Goal: Task Accomplishment & Management: Complete application form

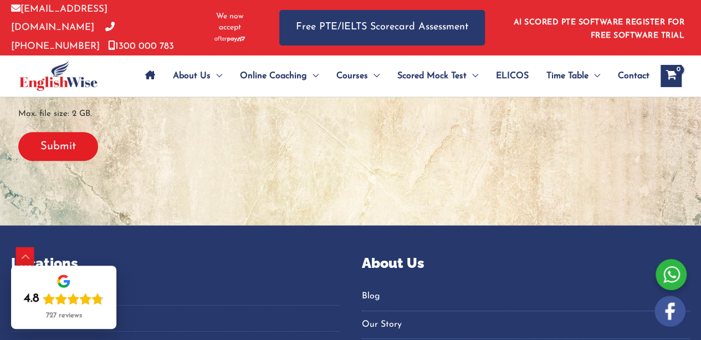
scroll to position [449, 0]
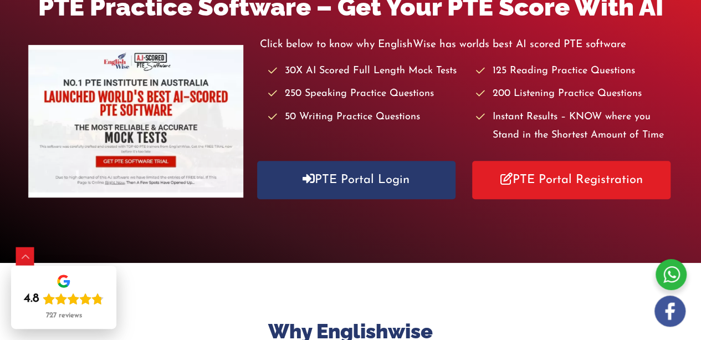
scroll to position [199, 0]
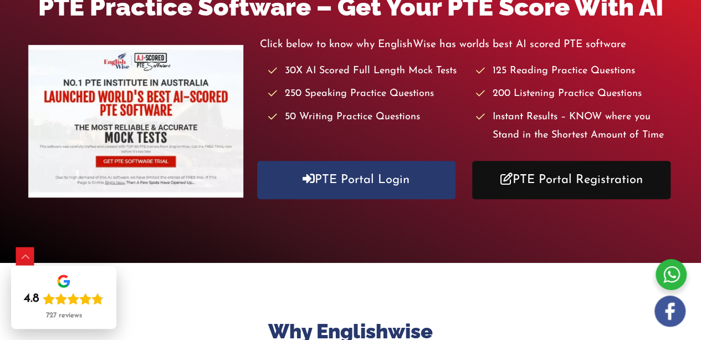
click at [551, 177] on link "PTE Portal Registration" at bounding box center [571, 180] width 198 height 38
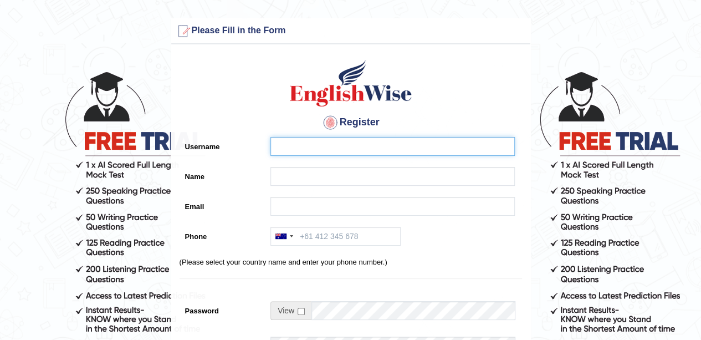
click at [404, 145] on input "Username" at bounding box center [392, 146] width 244 height 19
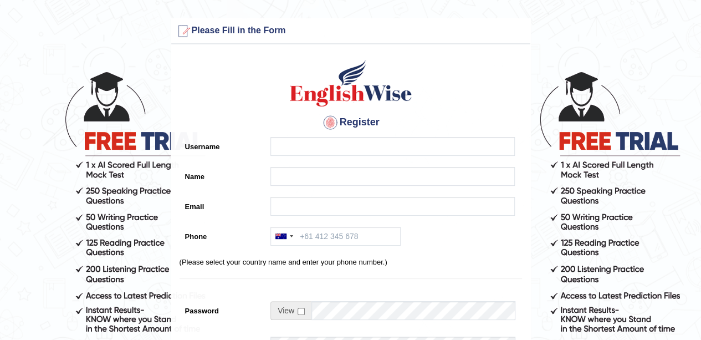
click at [550, 144] on form "Please fix the following errors: Please Fill in the Form Register Username Name…" at bounding box center [350, 311] width 697 height 586
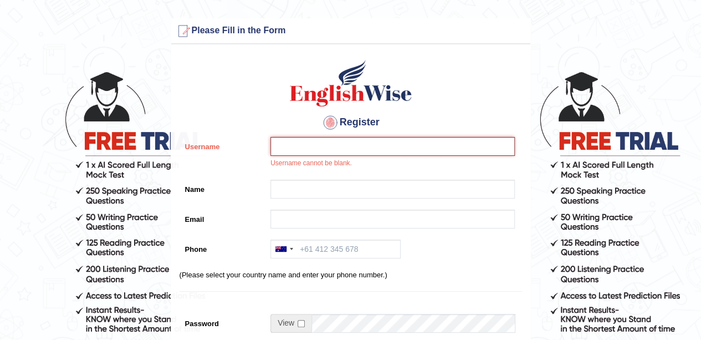
click at [284, 150] on input "Username" at bounding box center [392, 146] width 244 height 19
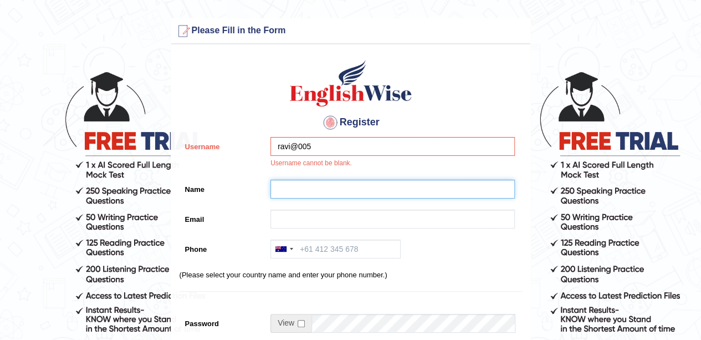
click at [304, 188] on input "Name" at bounding box center [392, 188] width 244 height 19
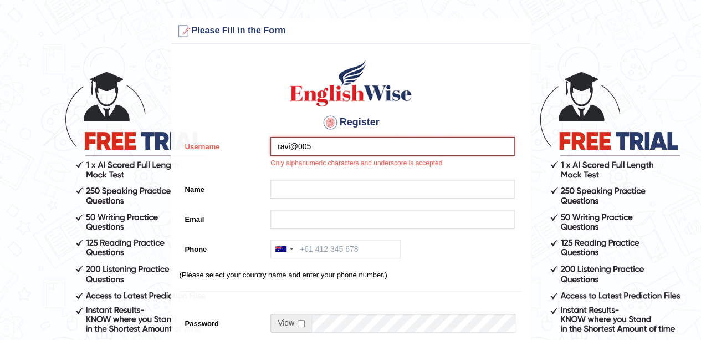
click at [318, 139] on input "ravi@005" at bounding box center [392, 146] width 244 height 19
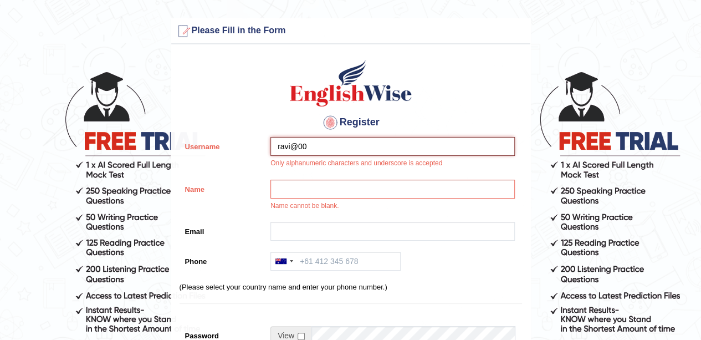
click at [314, 149] on input "ravi@00" at bounding box center [392, 146] width 244 height 19
type input "ravi_005"
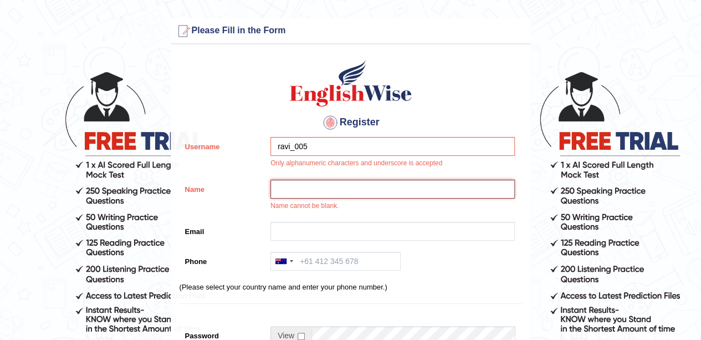
click at [304, 179] on input "Name" at bounding box center [392, 188] width 244 height 19
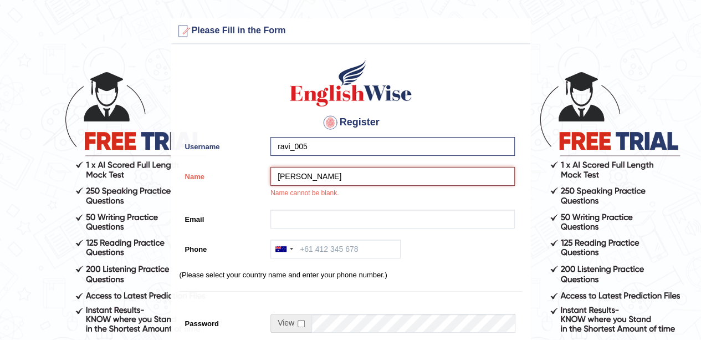
type input "Ravi"
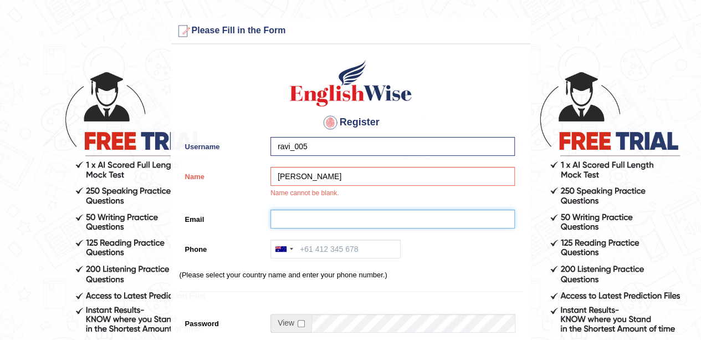
click at [301, 216] on input "Email" at bounding box center [392, 218] width 244 height 19
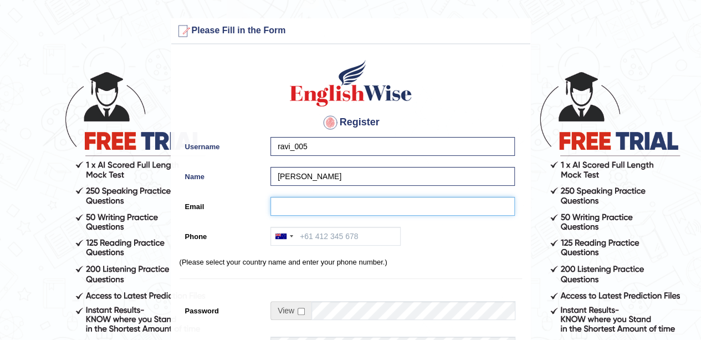
type input "[EMAIL_ADDRESS][DOMAIN_NAME]"
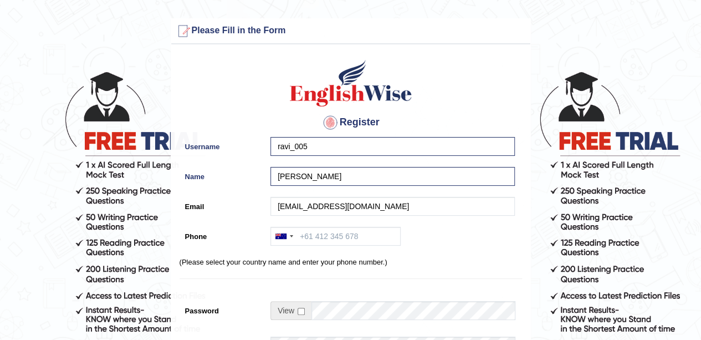
type input "+61491118292"
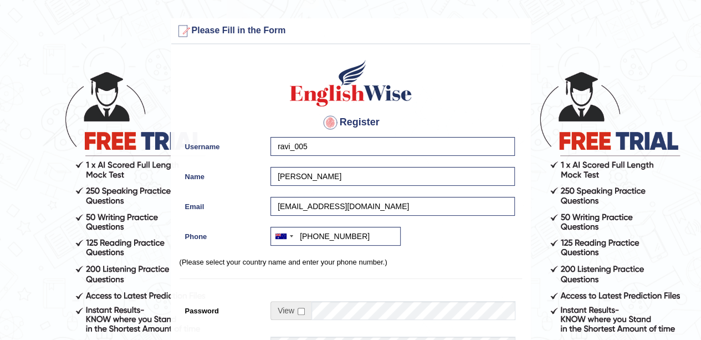
click at [456, 264] on p "(Please select your country name and enter your phone number.)" at bounding box center [350, 261] width 342 height 11
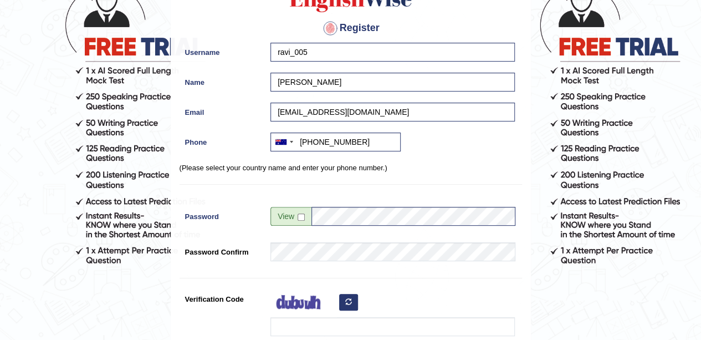
scroll to position [111, 0]
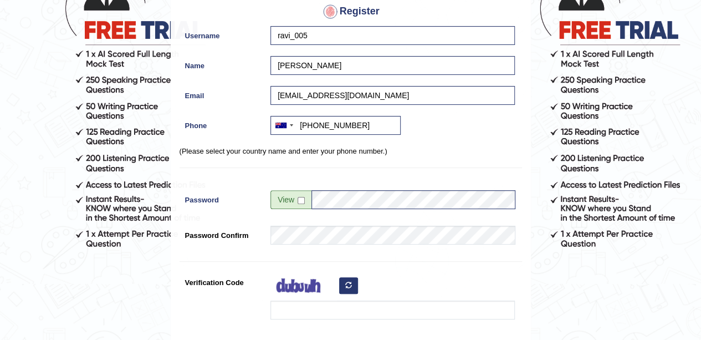
click at [300, 203] on span at bounding box center [290, 199] width 41 height 19
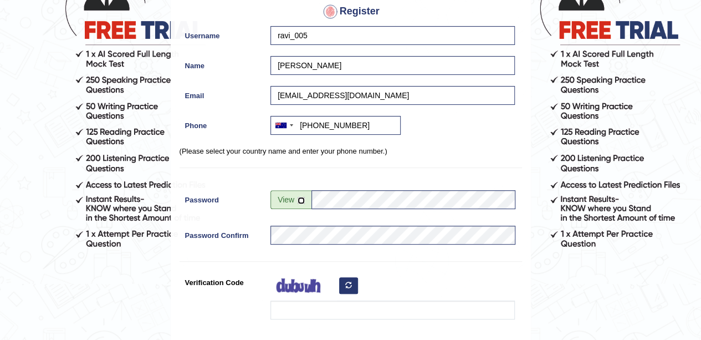
click at [300, 200] on input "checkbox" at bounding box center [300, 200] width 7 height 7
click at [300, 198] on input "checkbox" at bounding box center [300, 200] width 7 height 7
checkbox input "true"
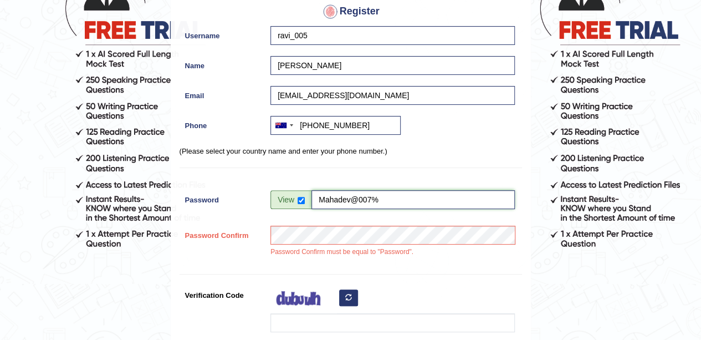
click at [379, 197] on input "Mahadev@007%" at bounding box center [412, 199] width 203 height 19
type input "Mahadev@007$"
click at [449, 272] on div "Register Username ravi_005 Name Ravi Email ravi.centexltd@gmail.com Phone Austr…" at bounding box center [350, 176] width 359 height 475
click at [423, 259] on div "Password Confirm must be equal to "Password"." at bounding box center [390, 243] width 250 height 37
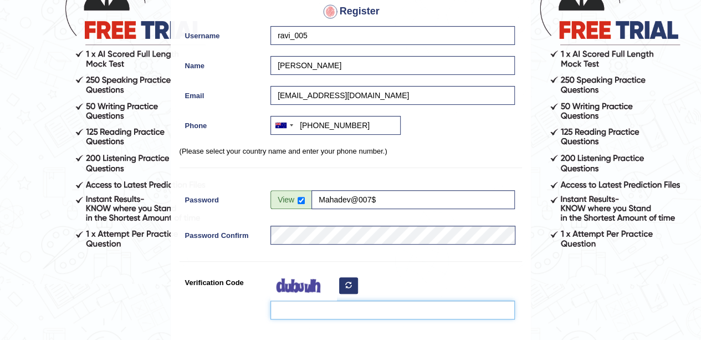
click at [394, 305] on input "Verification Code" at bounding box center [392, 309] width 244 height 19
type input "rfhoxak"
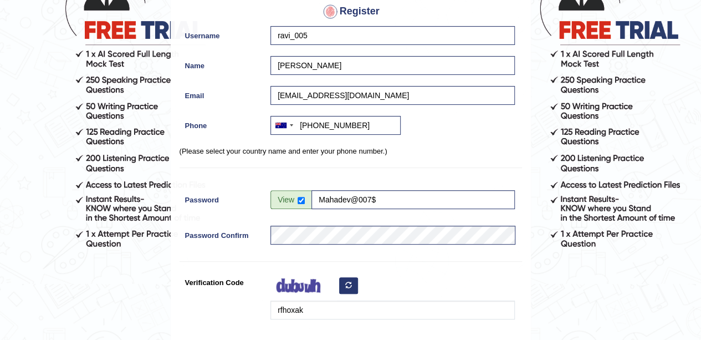
click at [609, 299] on form "Please fix the following errors: Please Fill in the Form Register Username ravi…" at bounding box center [350, 200] width 697 height 586
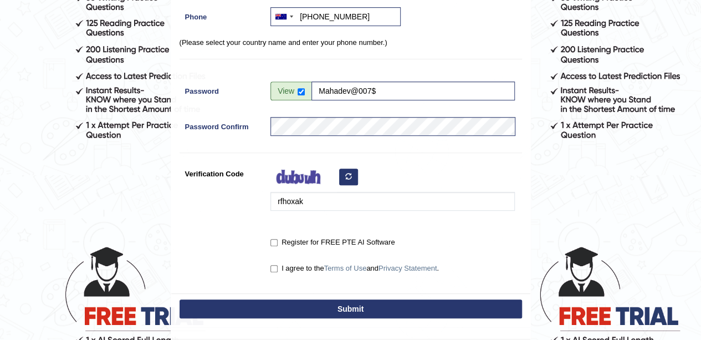
scroll to position [222, 0]
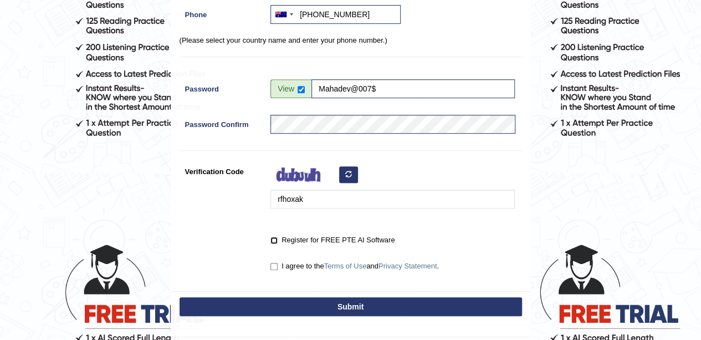
click at [274, 240] on input "Register for FREE PTE AI Software" at bounding box center [273, 240] width 7 height 7
checkbox input "true"
click at [271, 266] on input "I agree to the Terms of Use and Privacy Statement ." at bounding box center [273, 266] width 7 height 7
checkbox input "true"
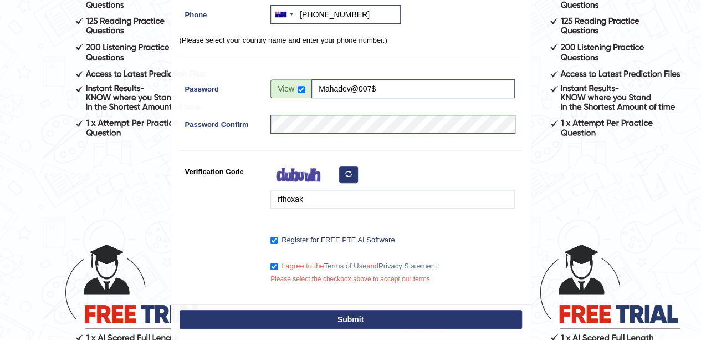
click at [316, 315] on button "Submit" at bounding box center [350, 319] width 342 height 19
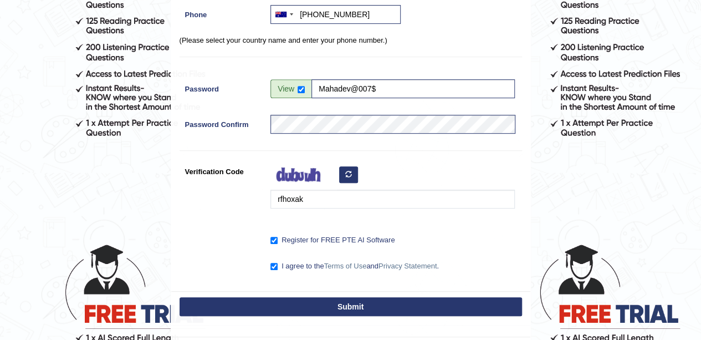
click at [347, 309] on button "Submit" at bounding box center [350, 306] width 342 height 19
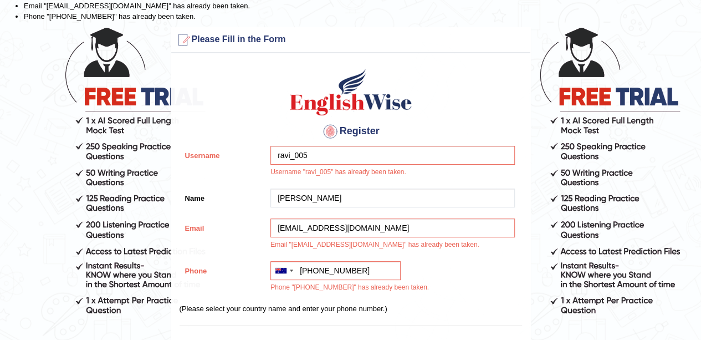
scroll to position [111, 0]
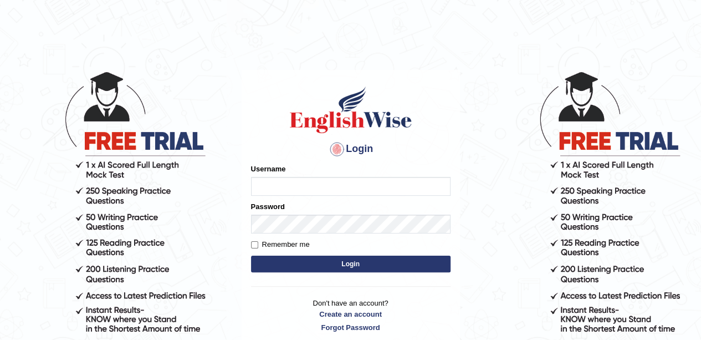
click at [333, 182] on input "Username" at bounding box center [350, 186] width 199 height 19
click at [352, 324] on p "Don't have an account? Create an account Forgot Password" at bounding box center [350, 314] width 199 height 34
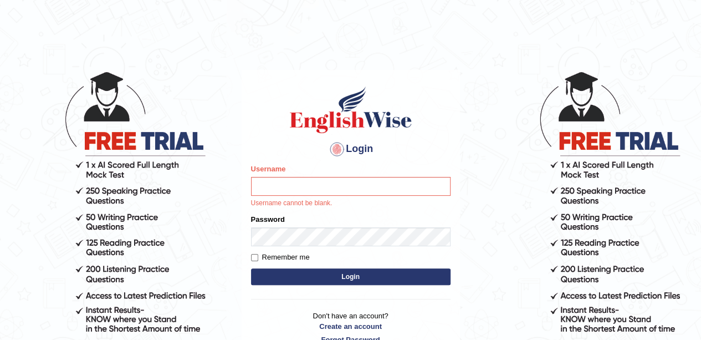
click at [356, 335] on link "Forgot Password" at bounding box center [350, 339] width 199 height 11
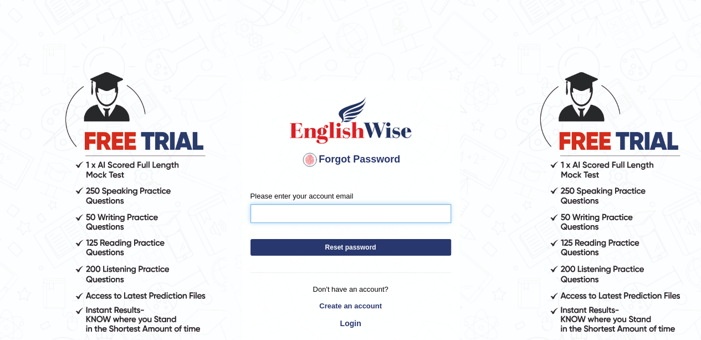
click at [307, 213] on input "Please enter your account email" at bounding box center [350, 213] width 201 height 19
type input "[EMAIL_ADDRESS][DOMAIN_NAME]"
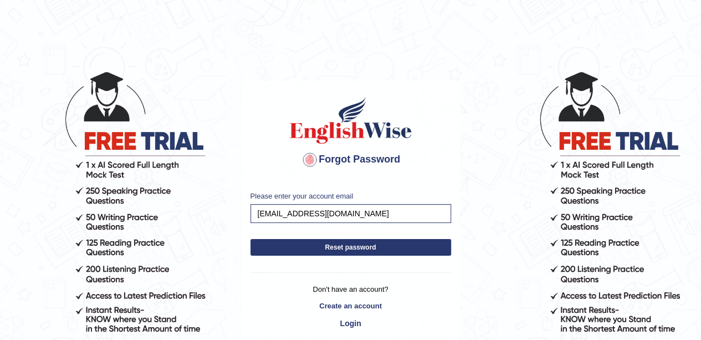
click at [337, 252] on button "Reset password" at bounding box center [350, 247] width 201 height 17
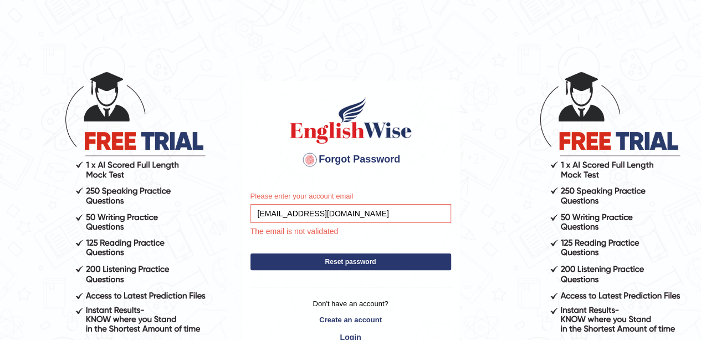
click at [344, 258] on button "Reset password" at bounding box center [350, 261] width 201 height 17
